Goal: Transaction & Acquisition: Purchase product/service

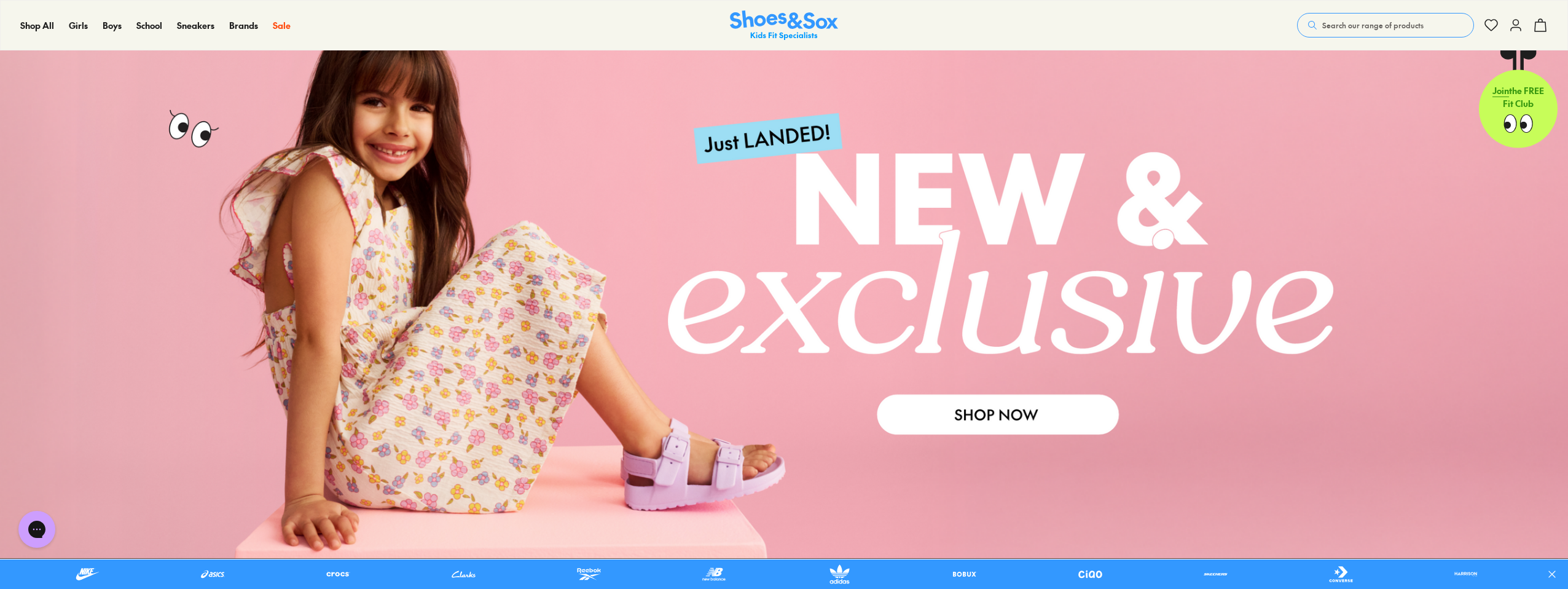
scroll to position [13, 0]
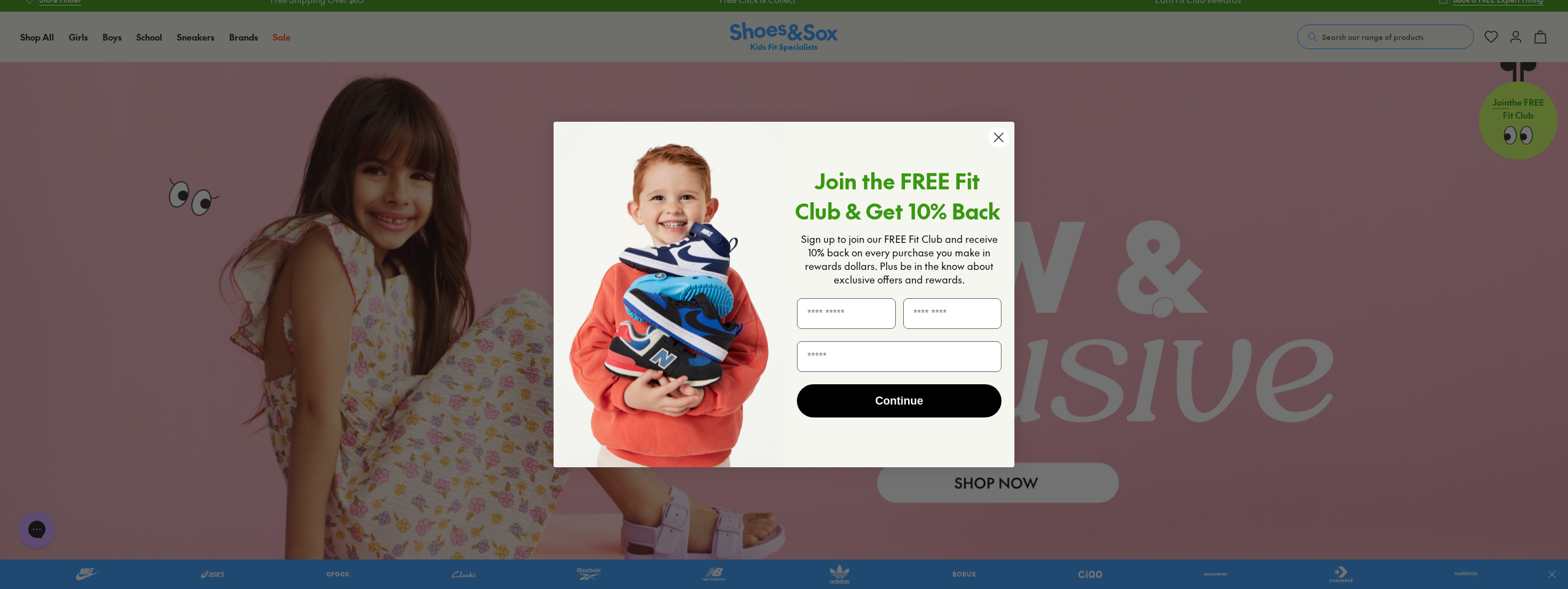
click at [1380, 49] on div "Close dialog Join the FREE Fit Club & Get 10% Back Sign up to join our FREE Fit…" at bounding box center [784, 294] width 1568 height 589
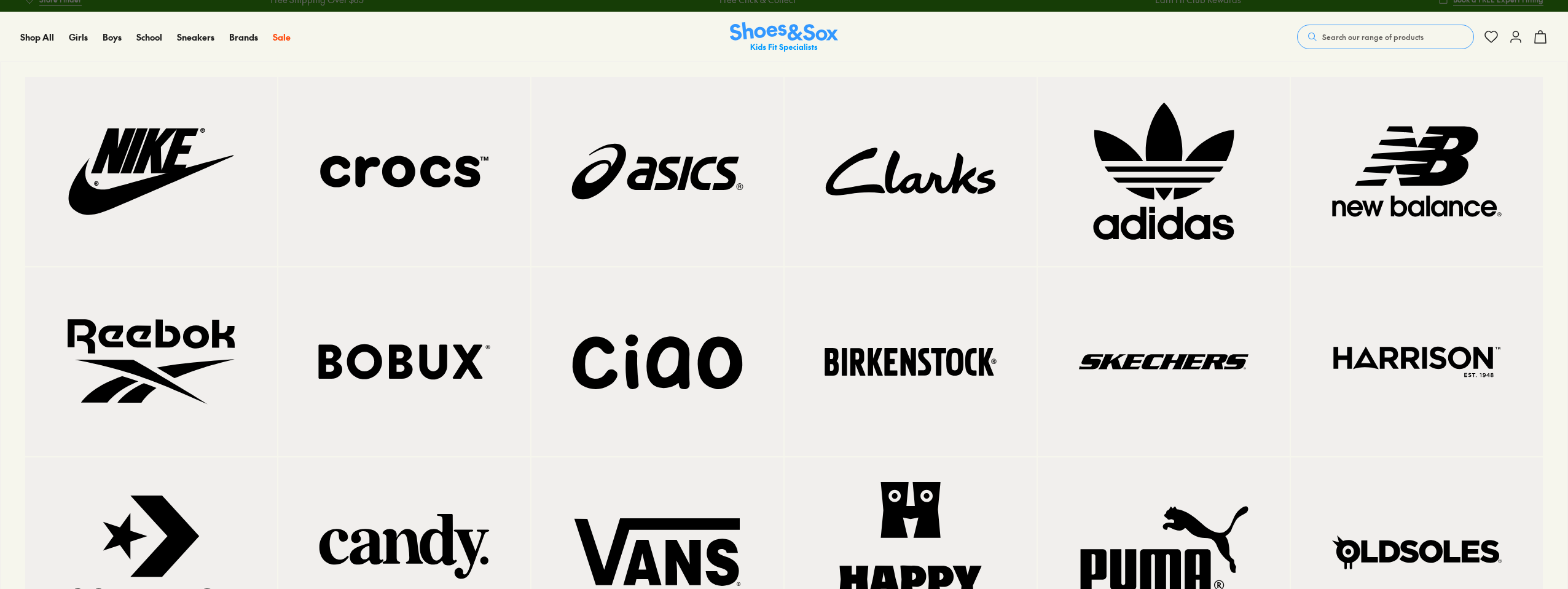
click at [389, 176] on img at bounding box center [403, 171] width 202 height 140
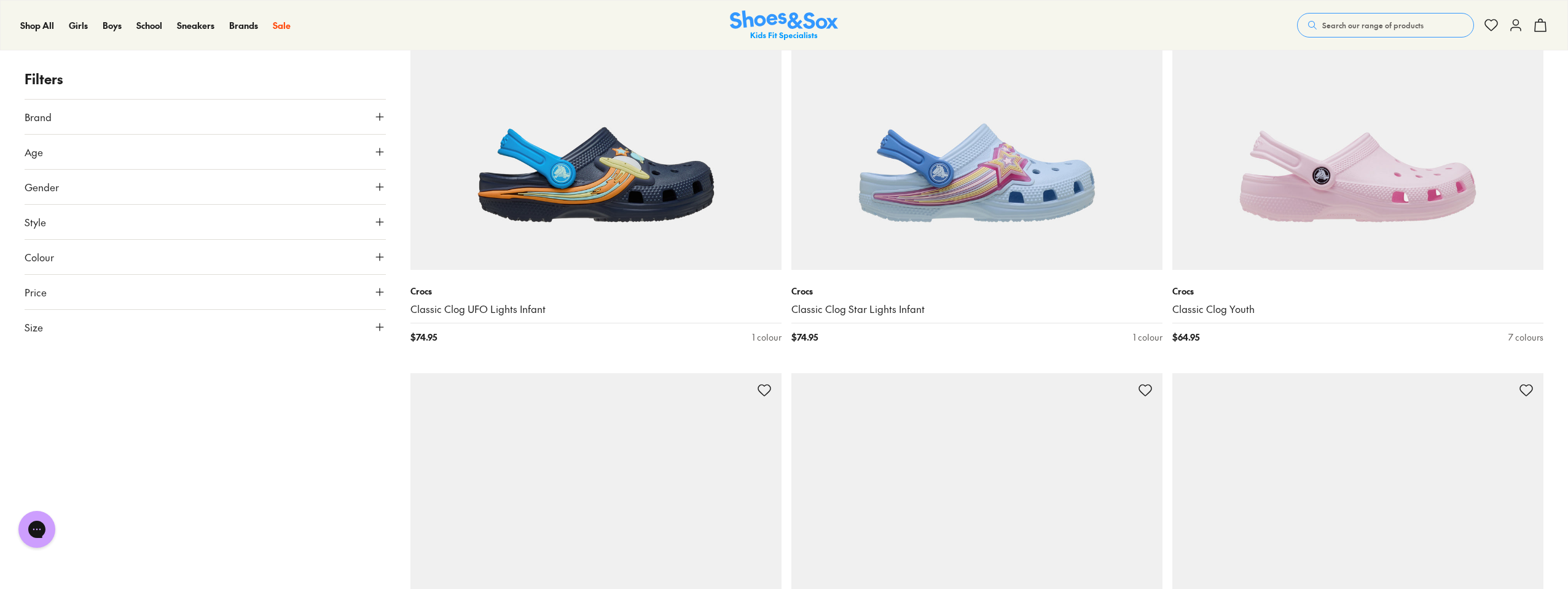
scroll to position [1749, 0]
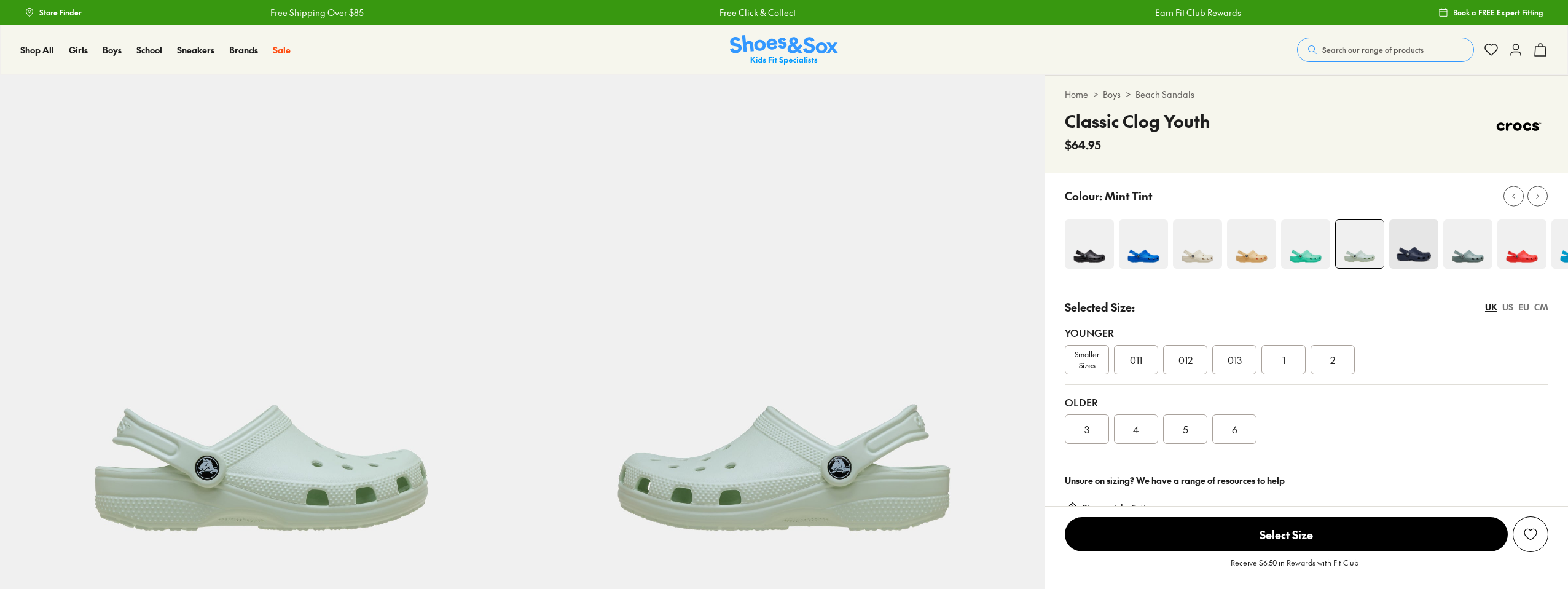
select select "*"
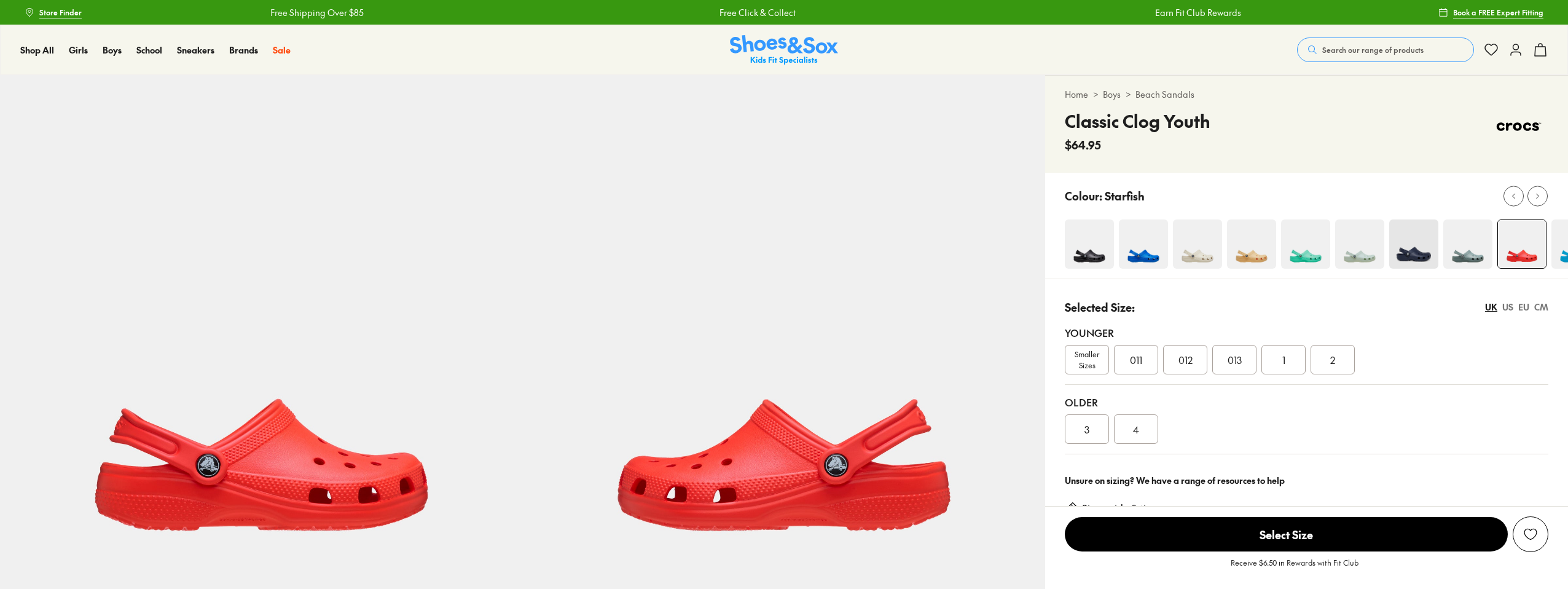
select select "*"
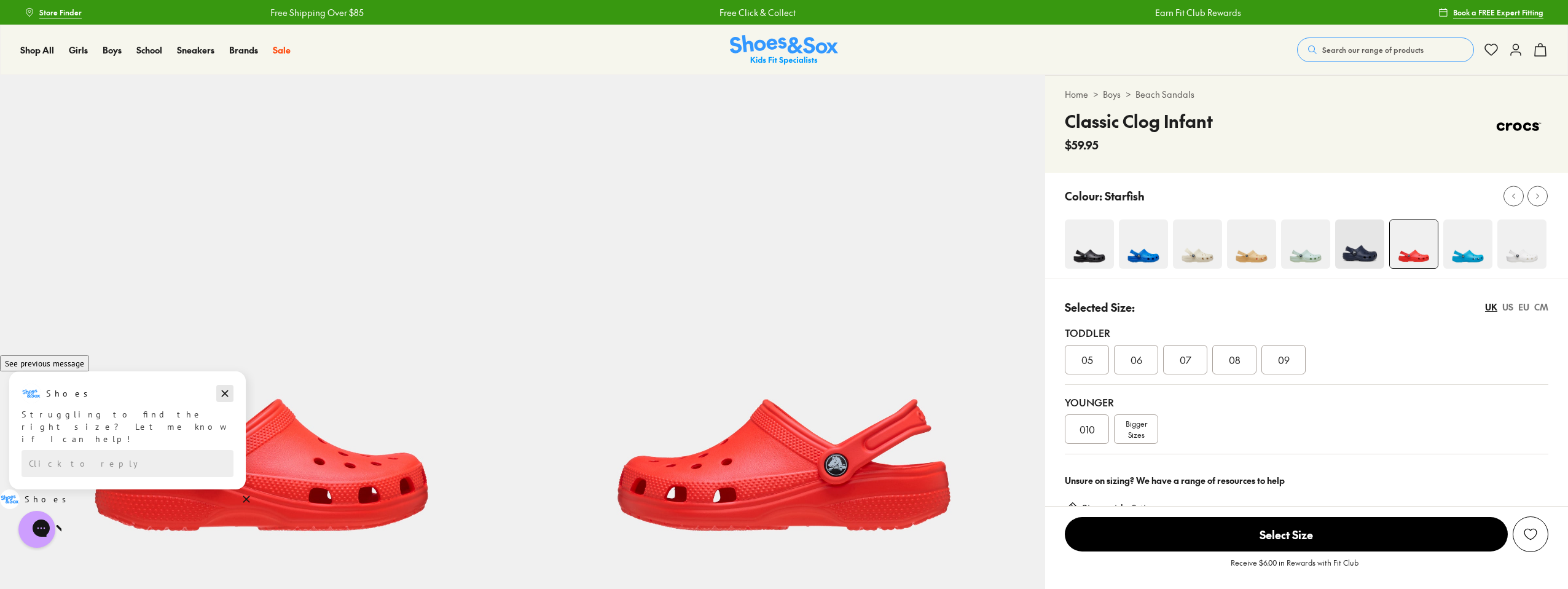
click at [225, 397] on icon "Dismiss campaign" at bounding box center [225, 393] width 7 height 7
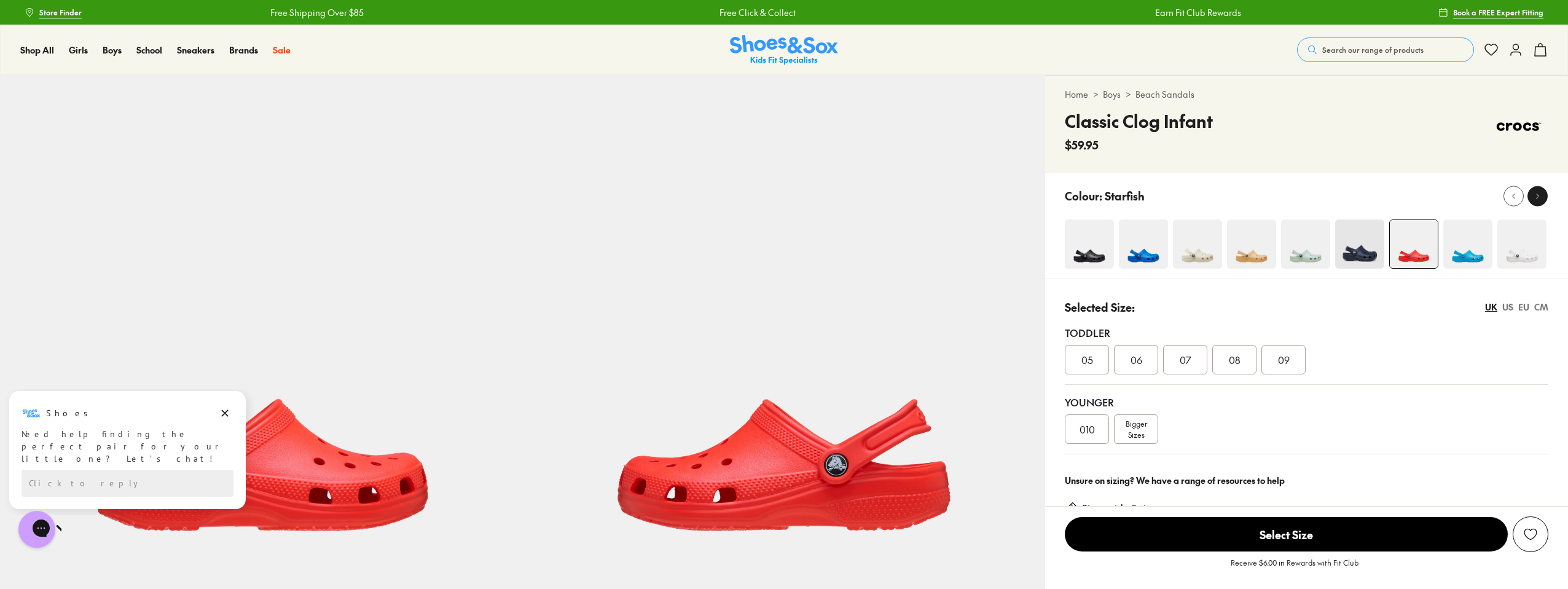
click at [1530, 201] on button at bounding box center [1537, 195] width 20 height 20
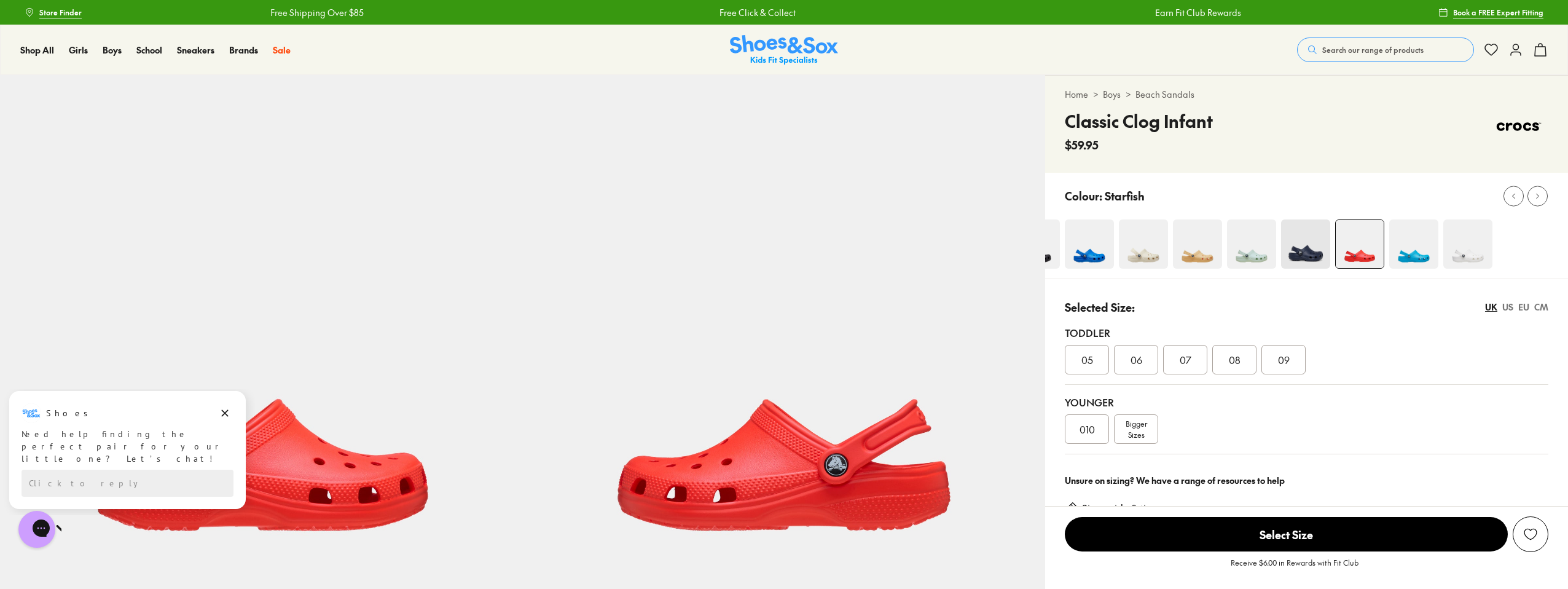
click at [1503, 203] on div at bounding box center [1531, 195] width 56 height 20
click at [1509, 198] on icon at bounding box center [1514, 196] width 9 height 9
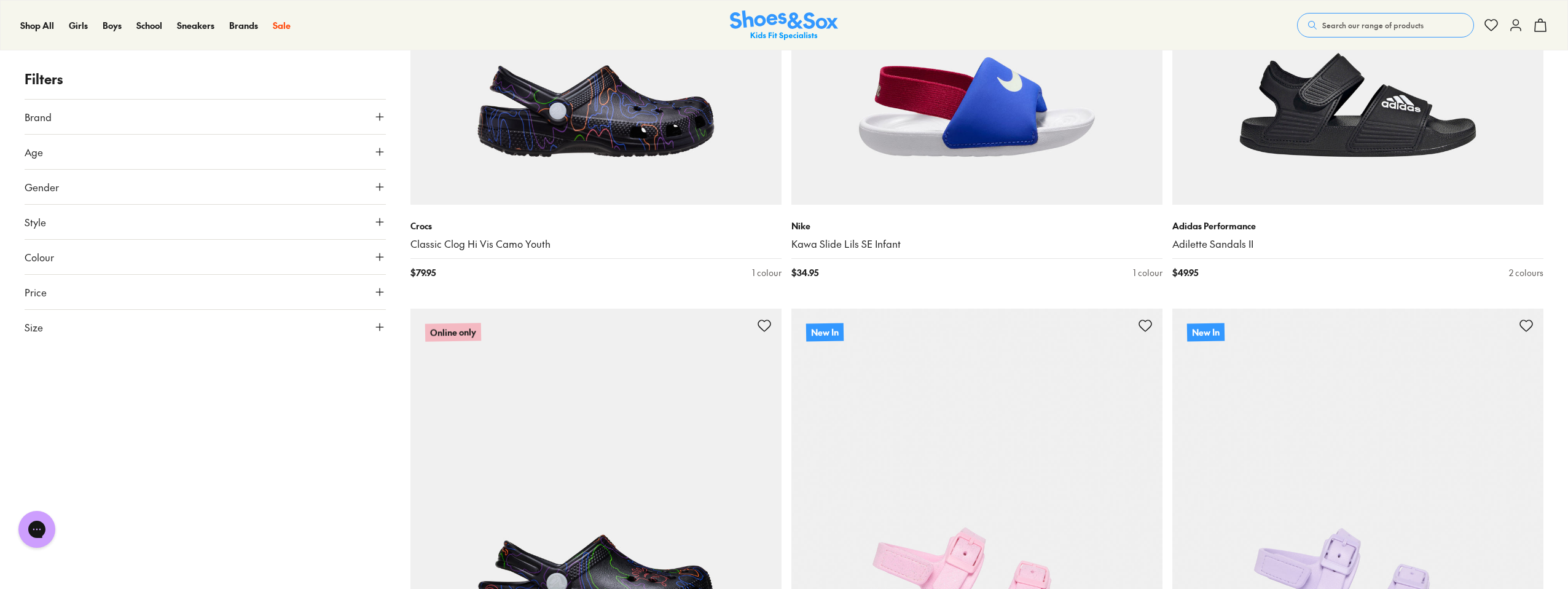
type input "***"
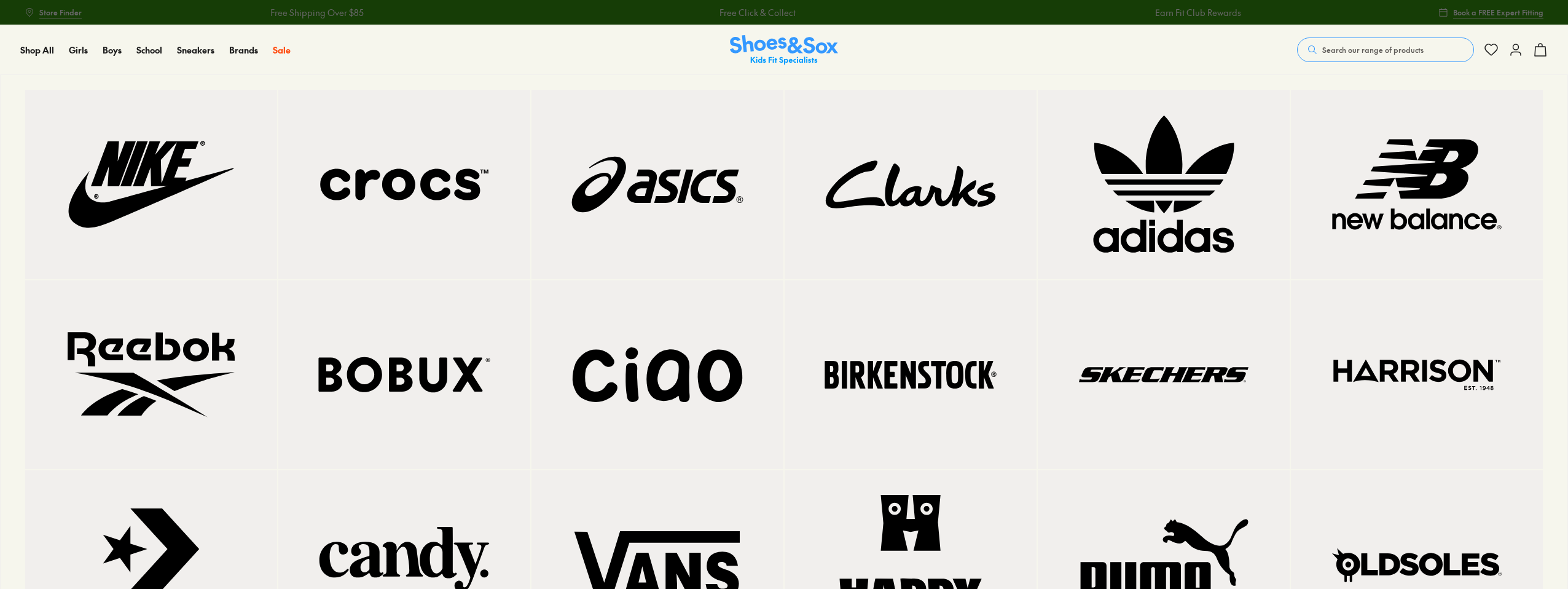
click at [372, 182] on img at bounding box center [403, 184] width 202 height 140
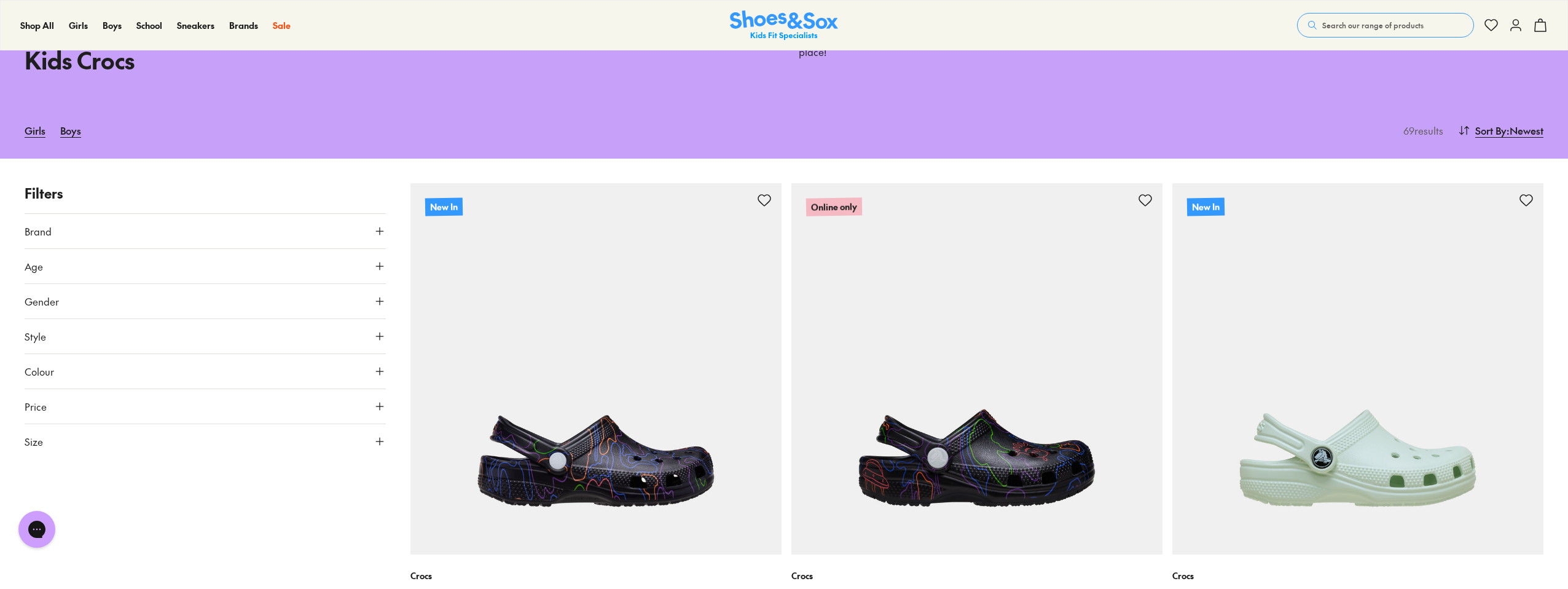
click at [375, 370] on icon at bounding box center [380, 371] width 13 height 13
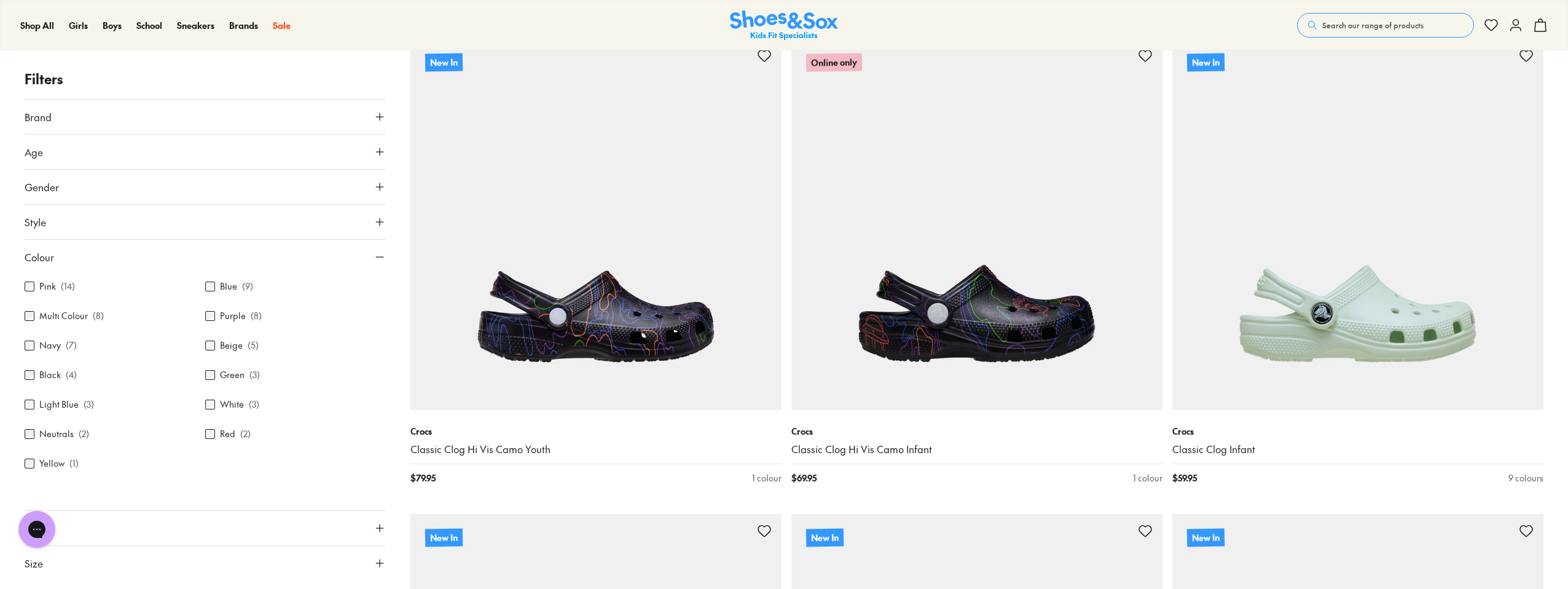
scroll to position [292, 0]
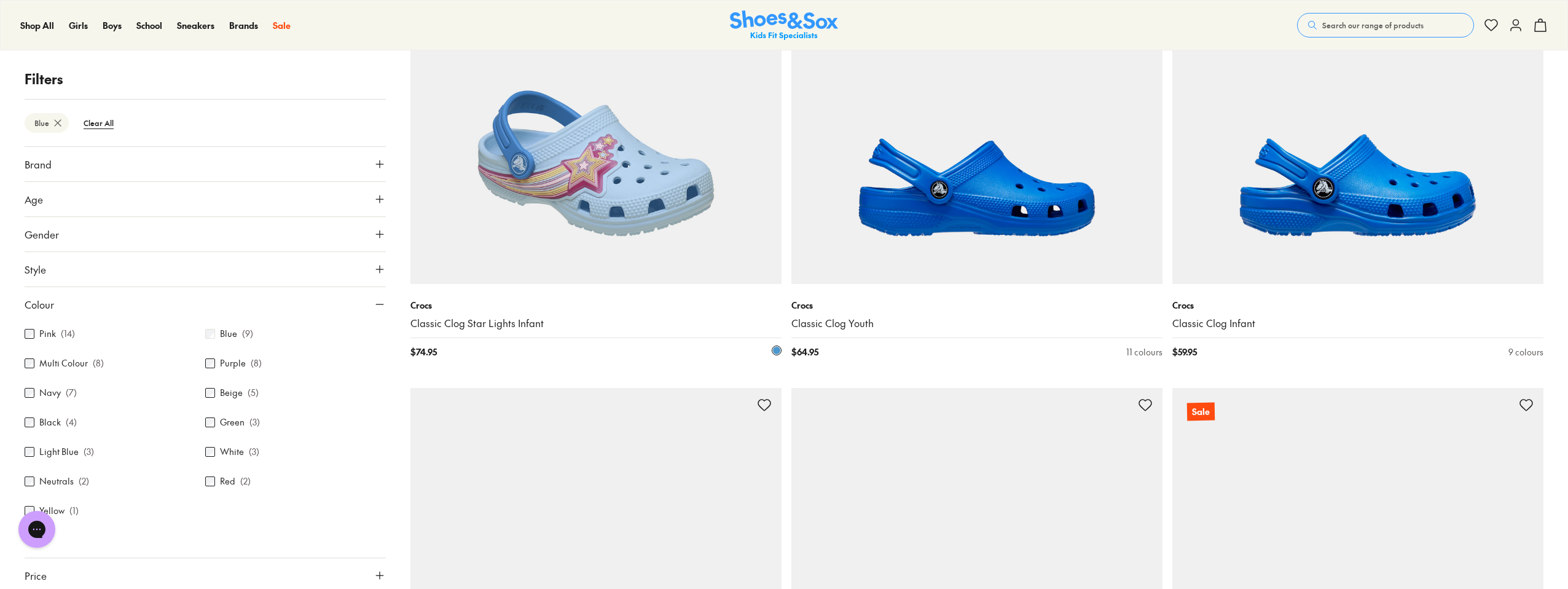
scroll to position [383, 0]
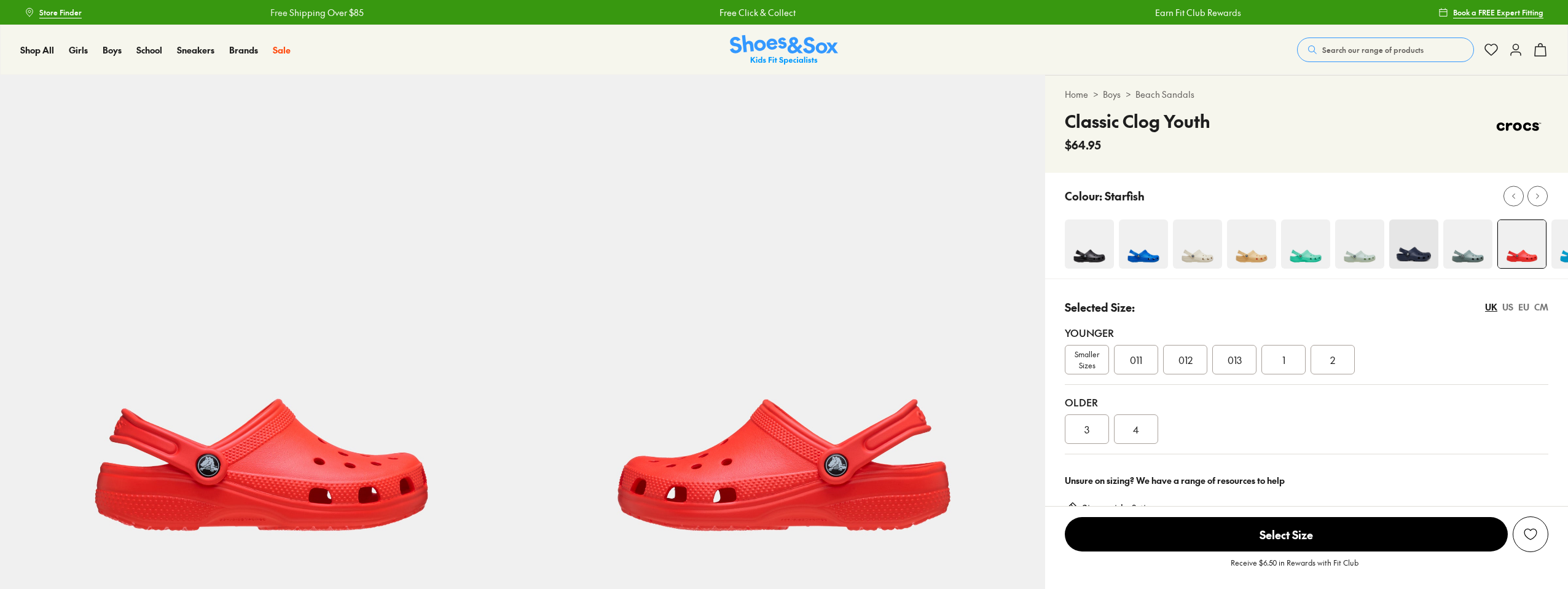
select select "*"
